Goal: Find specific page/section: Find specific page/section

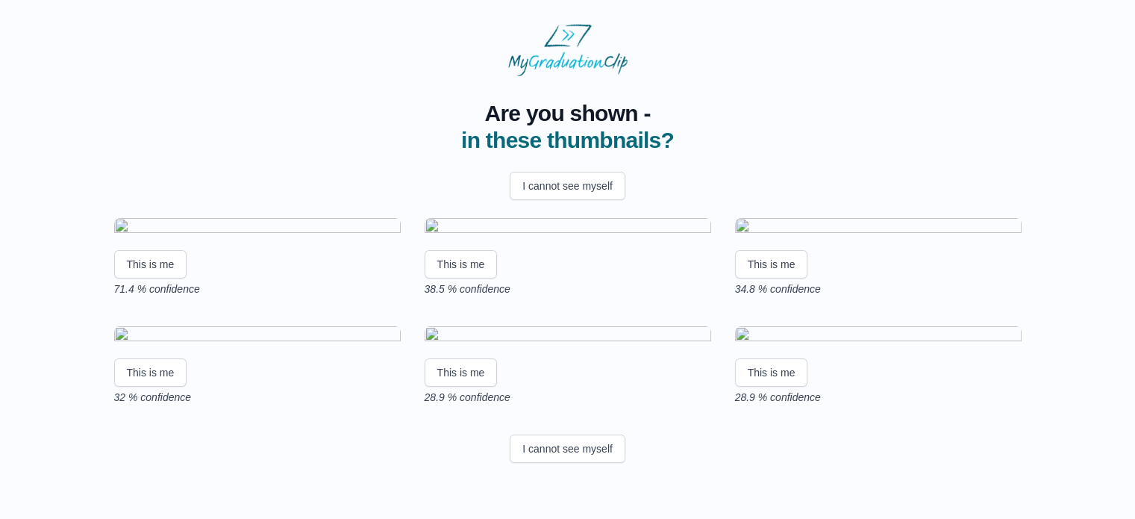
scroll to position [254, 0]
click at [161, 250] on button "This is me" at bounding box center [150, 264] width 73 height 28
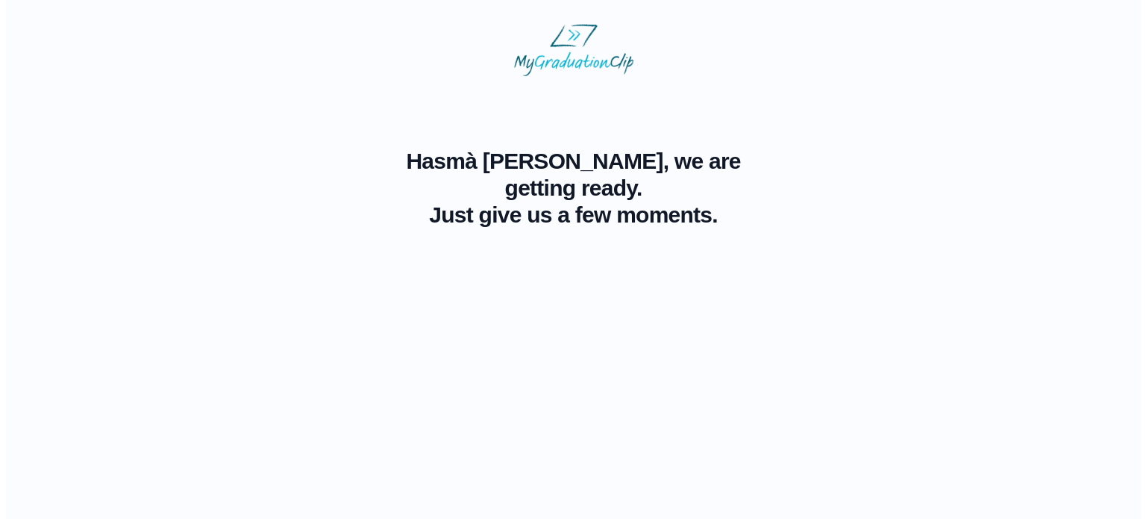
scroll to position [0, 0]
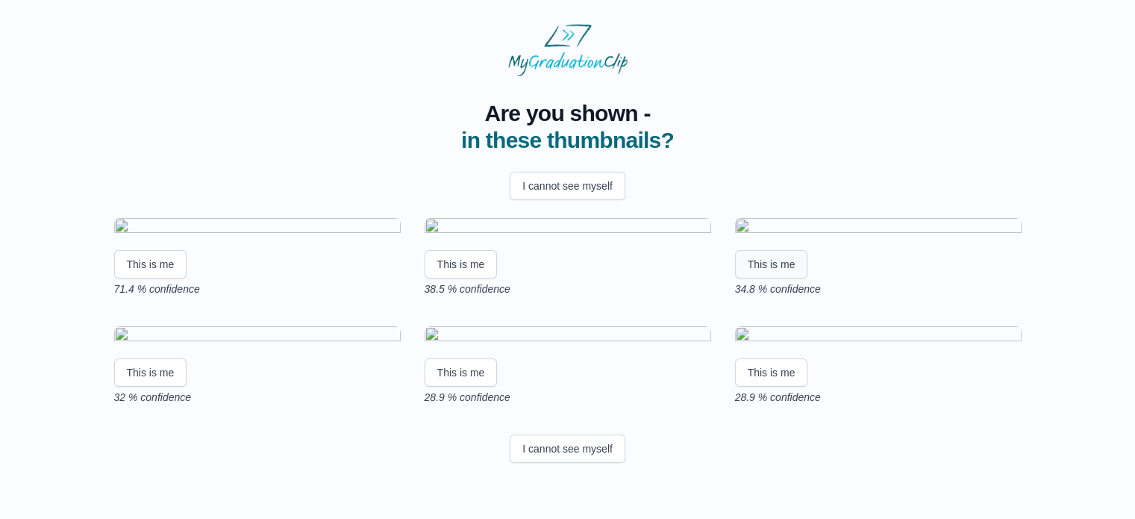
drag, startPoint x: 507, startPoint y: 430, endPoint x: 758, endPoint y: 399, distance: 252.6
click at [758, 399] on div "This is me 71.4 % confidence This is me 38.5 % confidence This is me 34.8 % con…" at bounding box center [567, 311] width 907 height 187
click at [1119, 390] on body "Are you shown - in these thumbnails? I cannot see myself This is me 71.4 % conf…" at bounding box center [567, 246] width 1111 height 469
click at [170, 278] on button "This is me" at bounding box center [150, 264] width 73 height 28
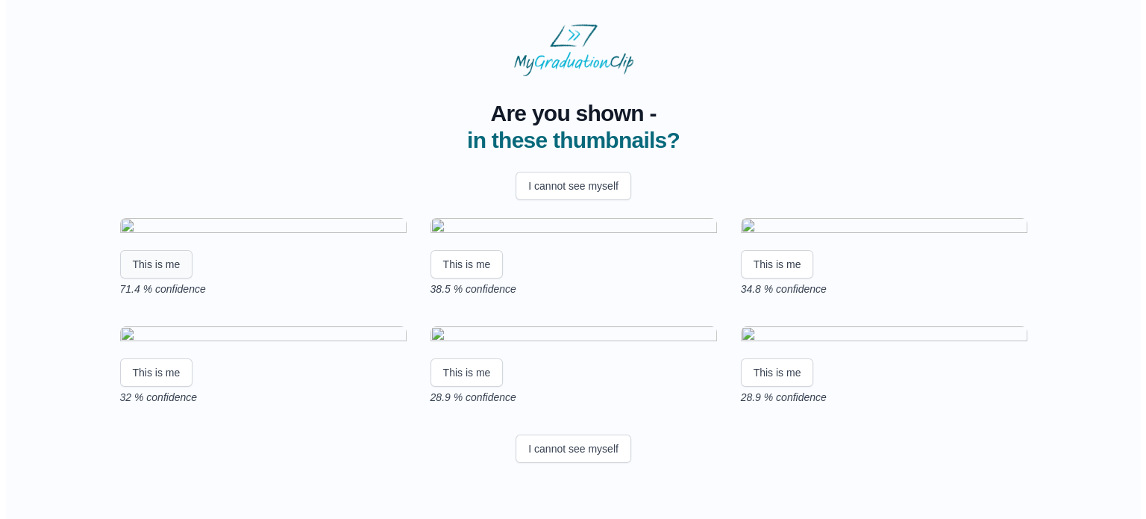
scroll to position [0, 0]
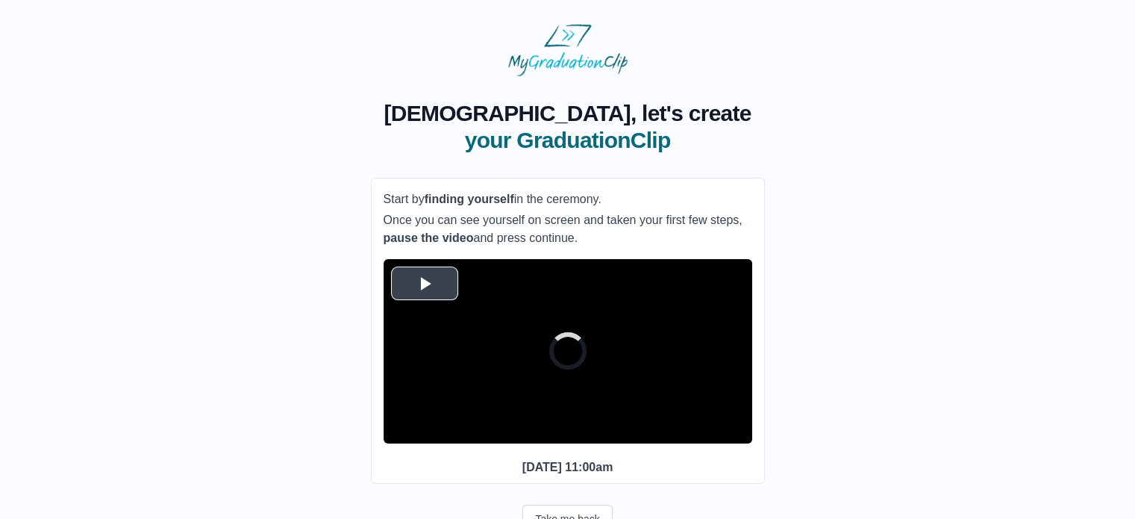
click at [425, 283] on span "Video Player" at bounding box center [425, 283] width 0 height 0
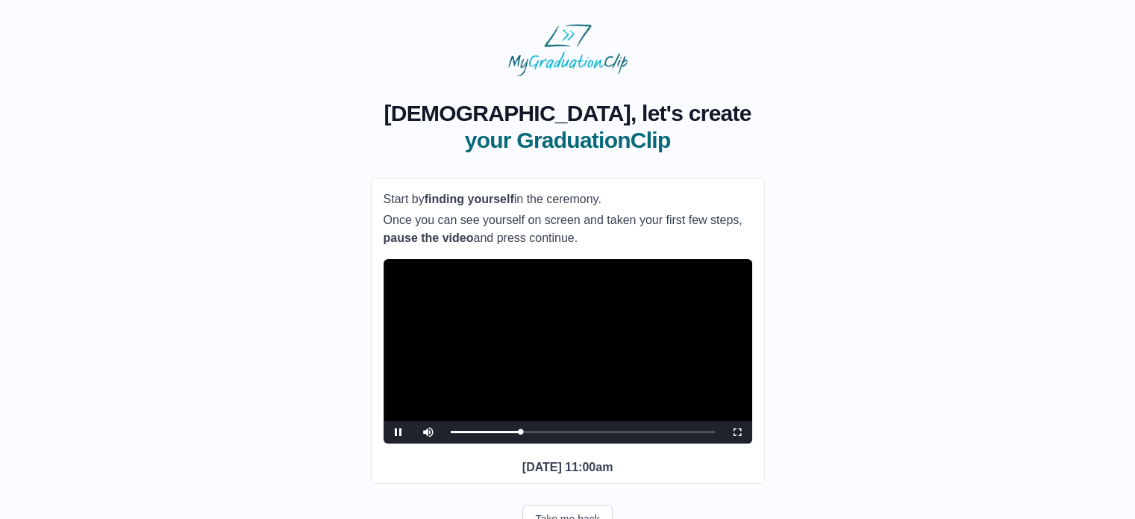
scroll to position [75, 0]
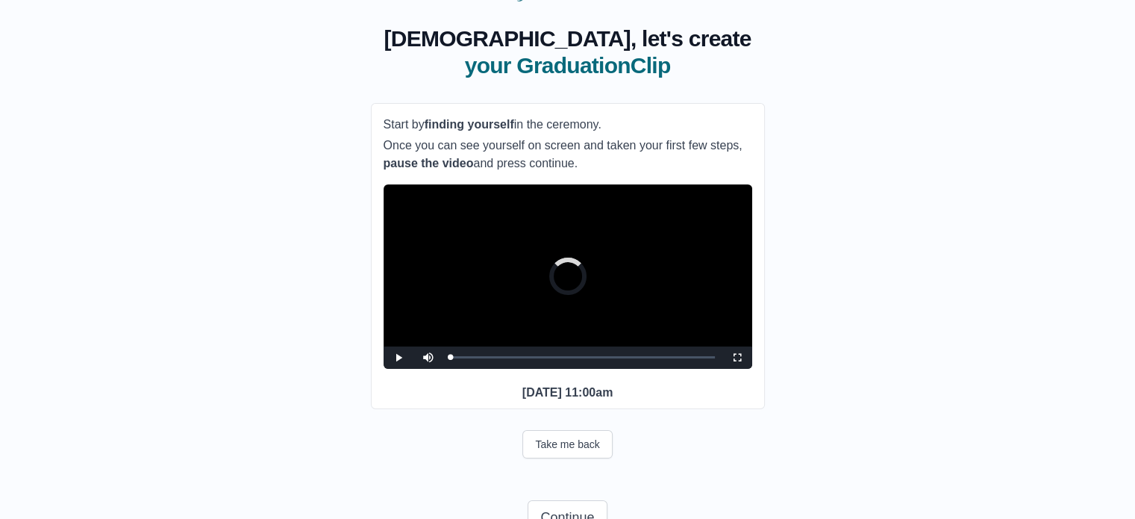
drag, startPoint x: 525, startPoint y: 383, endPoint x: 388, endPoint y: 392, distance: 137.6
click at [388, 392] on div "**********" at bounding box center [568, 256] width 394 height 307
click at [591, 458] on button "Take me back" at bounding box center [567, 444] width 90 height 28
click at [572, 458] on button "Take me back" at bounding box center [567, 444] width 90 height 28
click at [399, 357] on span "Video Player" at bounding box center [399, 357] width 0 height 0
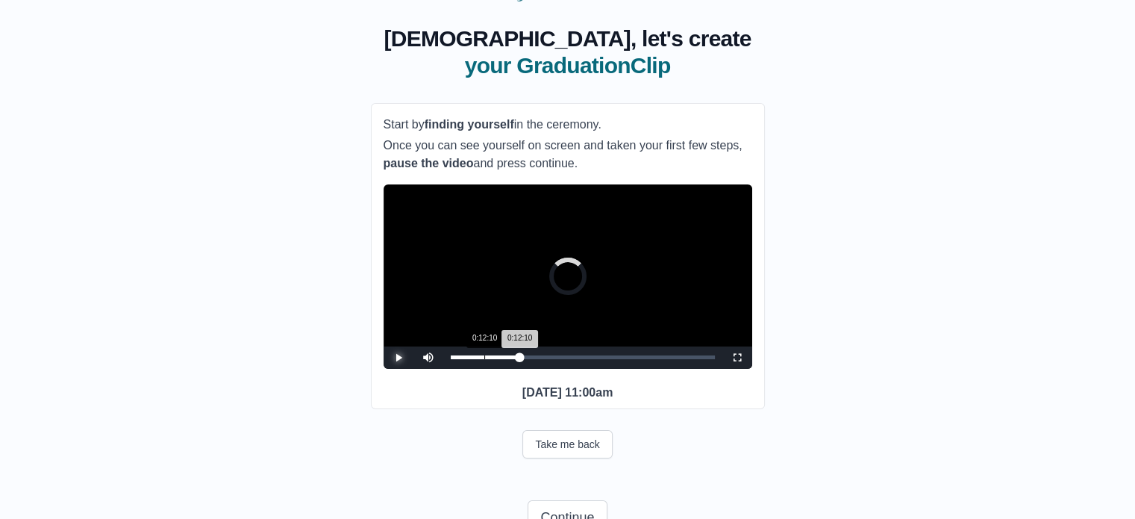
click at [484, 369] on div "Loaded : 0% 0:12:10 0:12:10 Progress : 0%" at bounding box center [582, 357] width 279 height 22
click at [501, 359] on div "0:18:07" at bounding box center [501, 357] width 1 height 4
click at [558, 458] on button "Take me back" at bounding box center [567, 444] width 90 height 28
click at [399, 357] on span "Video Player" at bounding box center [399, 357] width 0 height 0
click at [558, 458] on button "Take me back" at bounding box center [567, 444] width 90 height 28
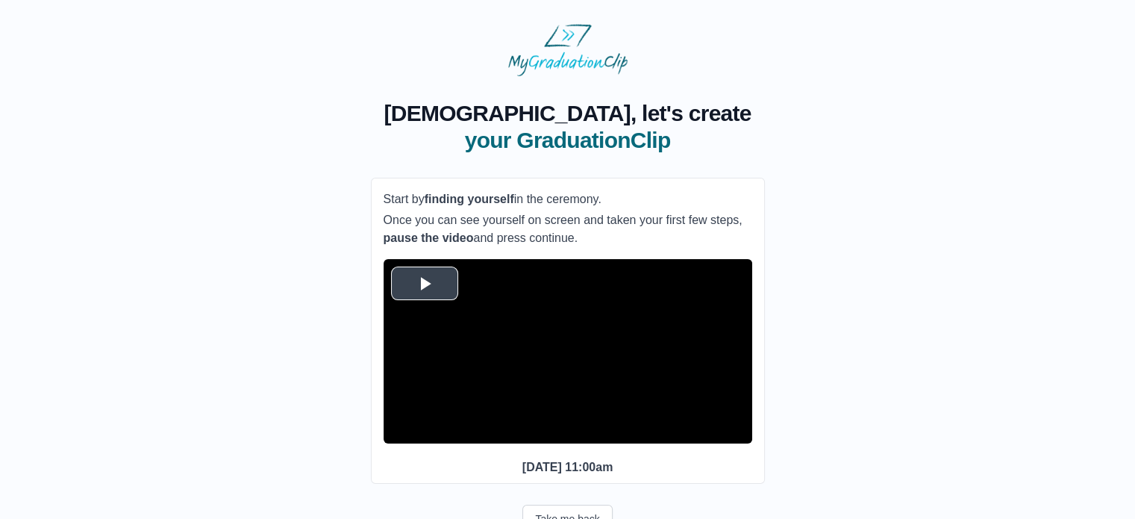
click at [425, 283] on span "Video Player" at bounding box center [425, 283] width 0 height 0
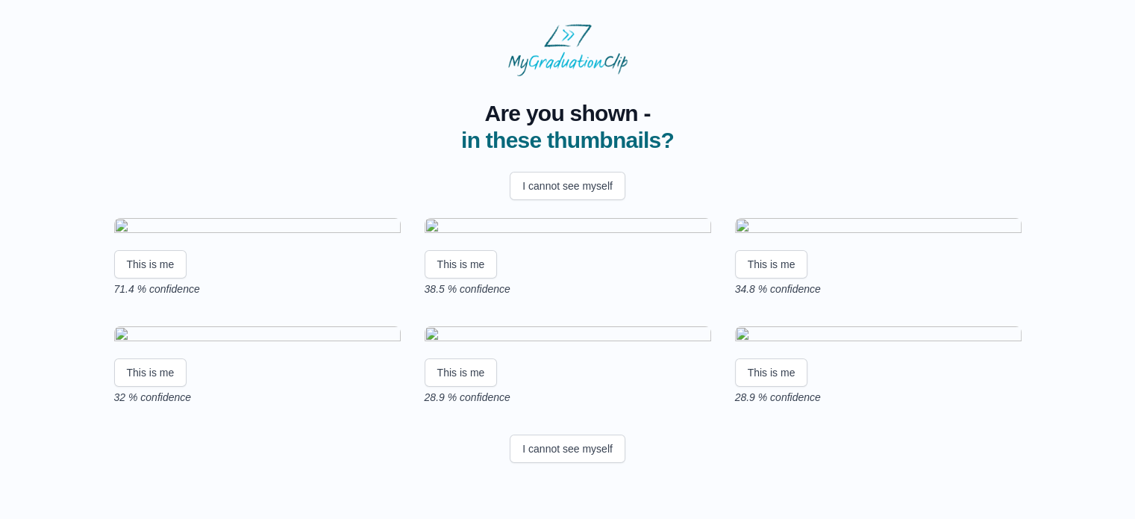
scroll to position [240, 0]
click at [557, 328] on img at bounding box center [568, 336] width 287 height 20
click at [473, 387] on button "This is me" at bounding box center [461, 372] width 73 height 28
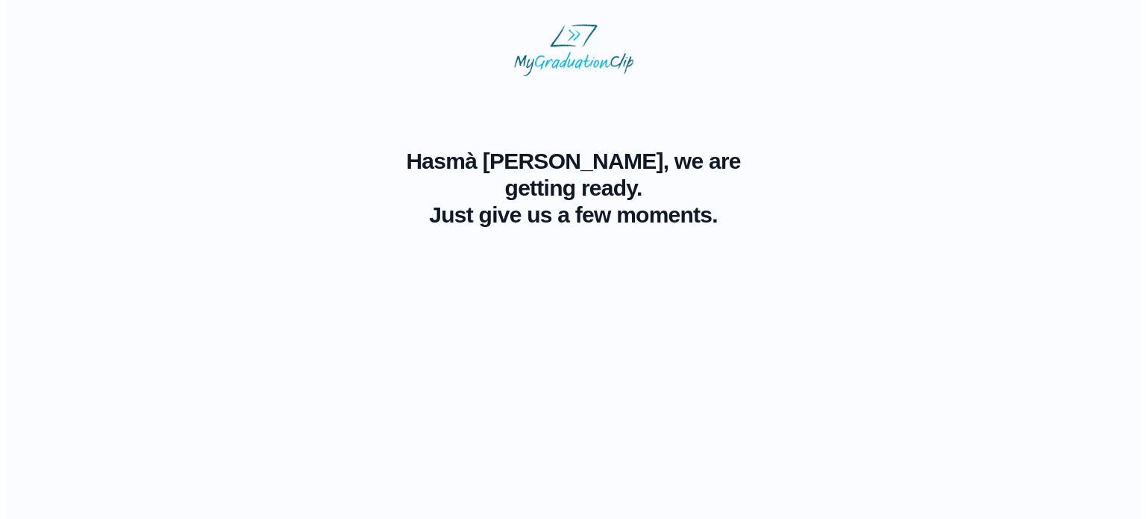
scroll to position [0, 0]
